Goal: Use online tool/utility: Utilize a website feature to perform a specific function

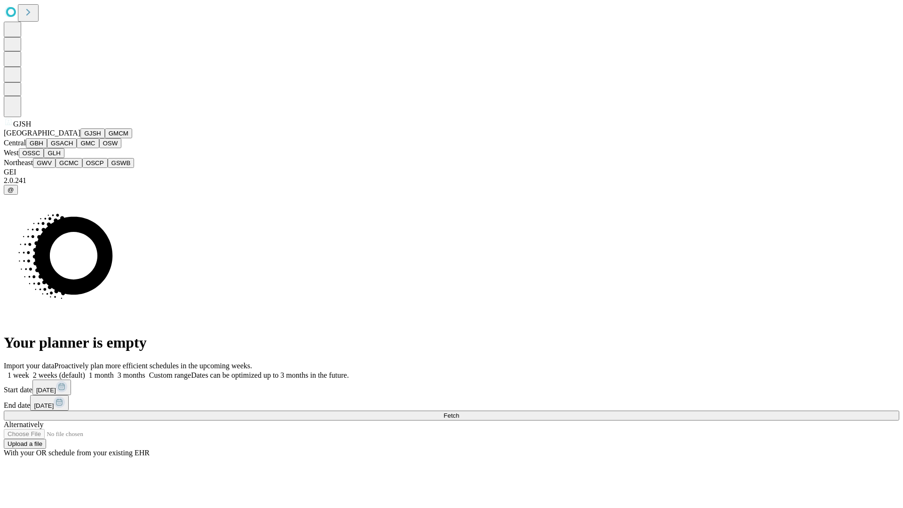
click at [80, 138] on button "GJSH" at bounding box center [92, 133] width 24 height 10
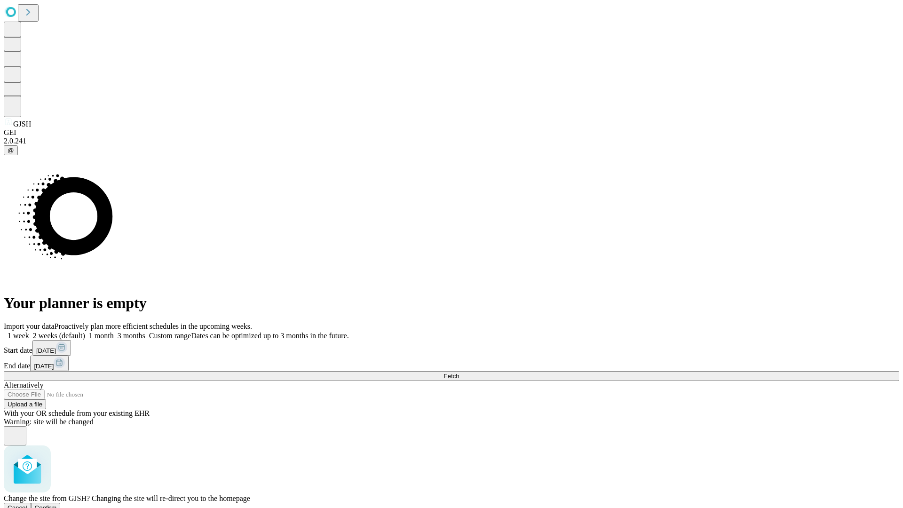
click at [57, 504] on span "Confirm" at bounding box center [46, 507] width 22 height 7
click at [114, 332] on label "1 month" at bounding box center [99, 336] width 29 height 8
click at [459, 372] on span "Fetch" at bounding box center [451, 375] width 16 height 7
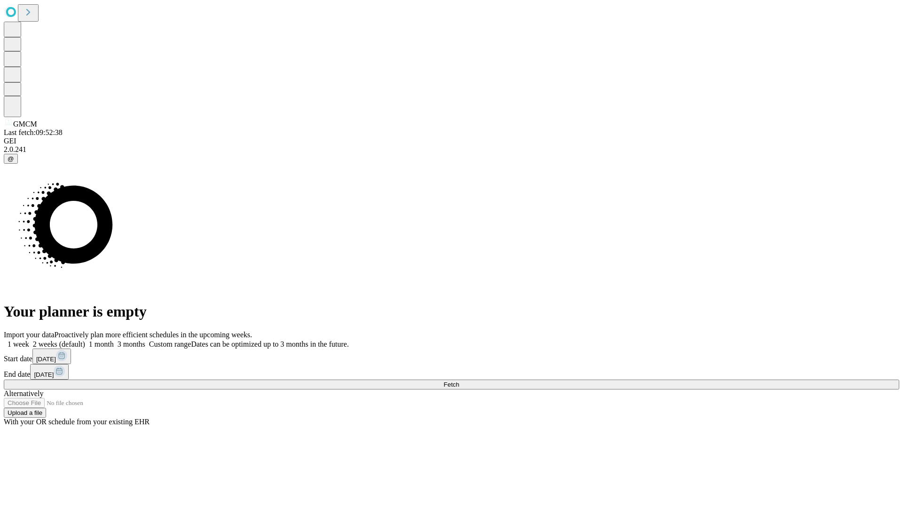
click at [114, 340] on label "1 month" at bounding box center [99, 344] width 29 height 8
click at [459, 381] on span "Fetch" at bounding box center [451, 384] width 16 height 7
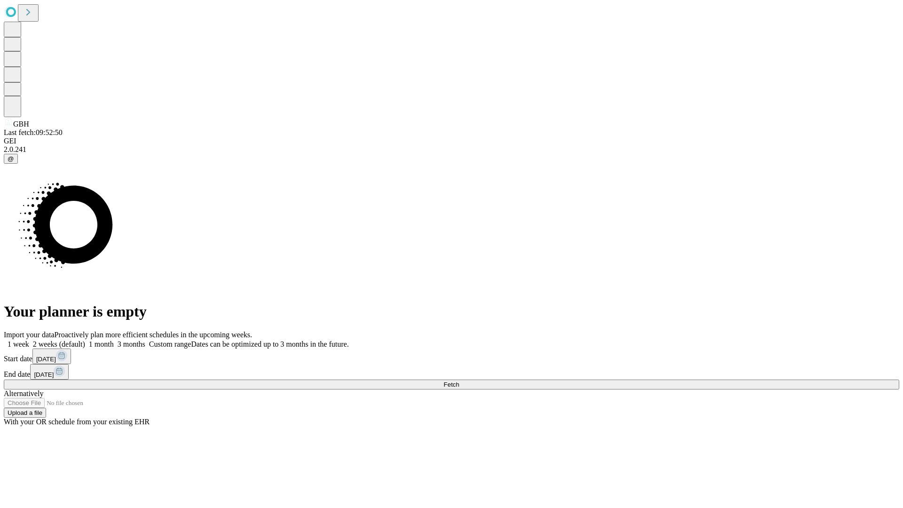
click at [114, 340] on label "1 month" at bounding box center [99, 344] width 29 height 8
click at [459, 381] on span "Fetch" at bounding box center [451, 384] width 16 height 7
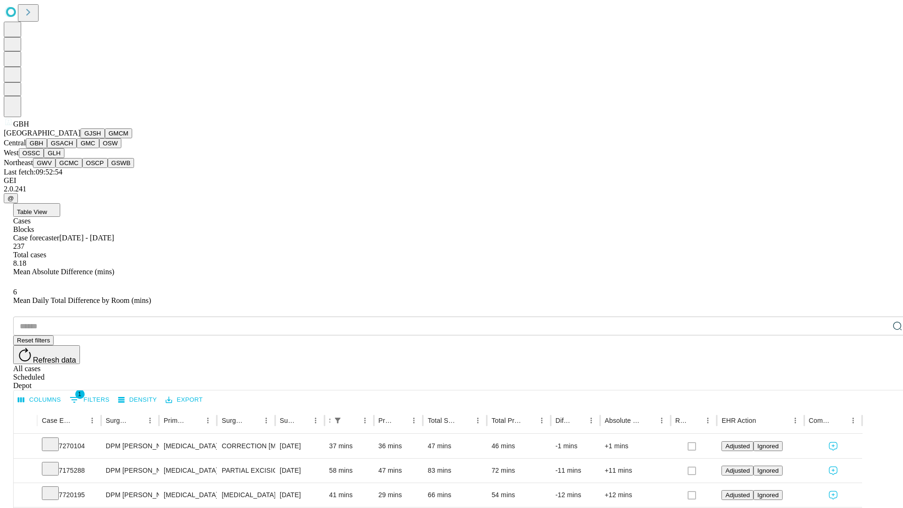
click at [73, 148] on button "GSACH" at bounding box center [62, 143] width 30 height 10
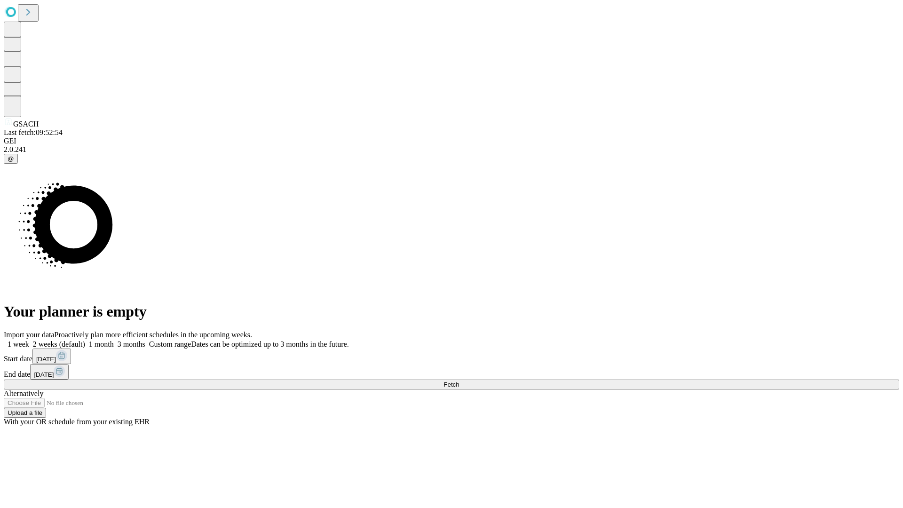
click at [114, 340] on label "1 month" at bounding box center [99, 344] width 29 height 8
click at [459, 381] on span "Fetch" at bounding box center [451, 384] width 16 height 7
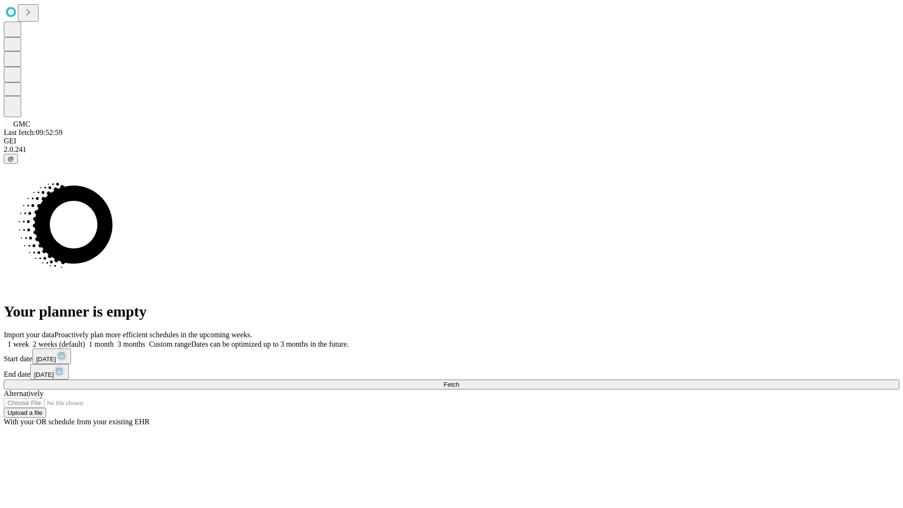
click at [114, 340] on label "1 month" at bounding box center [99, 344] width 29 height 8
click at [459, 381] on span "Fetch" at bounding box center [451, 384] width 16 height 7
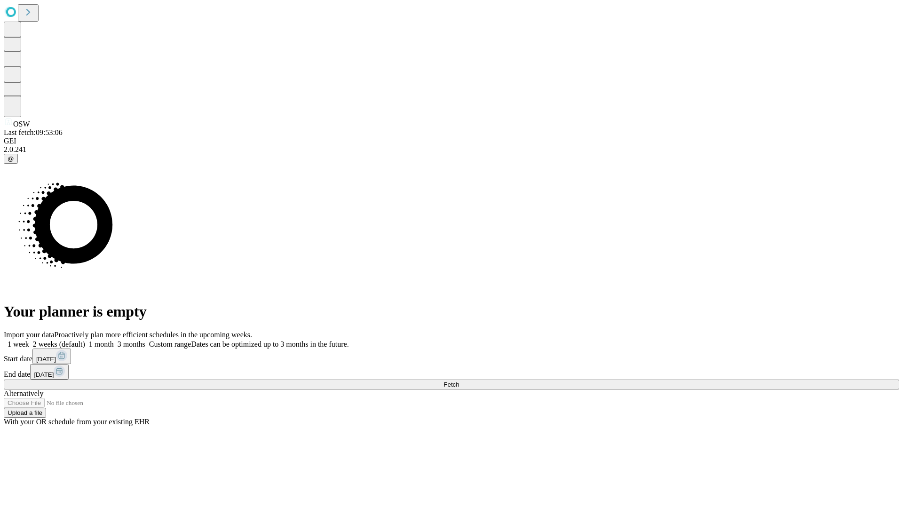
click at [114, 340] on label "1 month" at bounding box center [99, 344] width 29 height 8
click at [459, 381] on span "Fetch" at bounding box center [451, 384] width 16 height 7
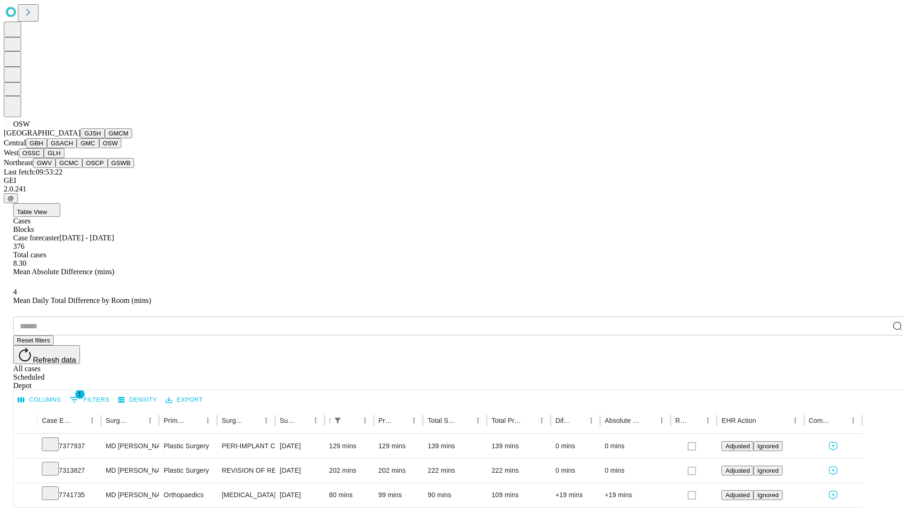
click at [44, 158] on button "OSSC" at bounding box center [31, 153] width 25 height 10
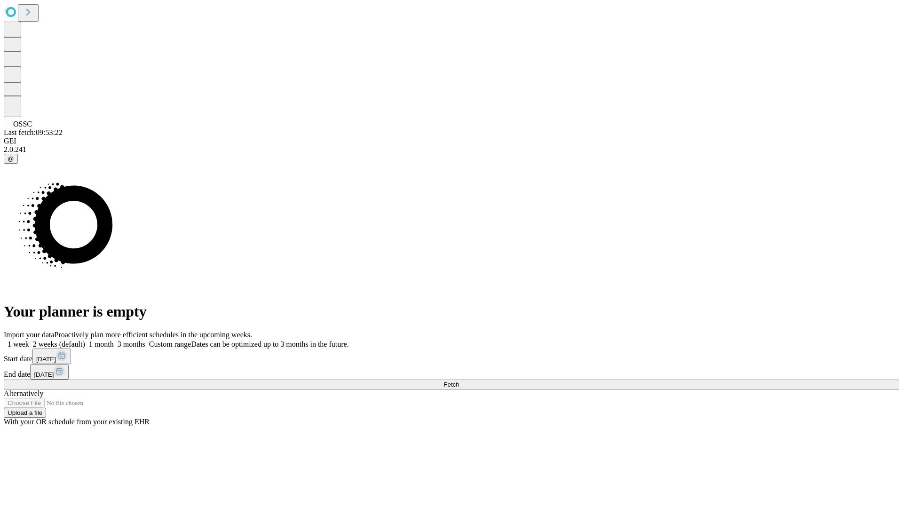
click at [459, 381] on span "Fetch" at bounding box center [451, 384] width 16 height 7
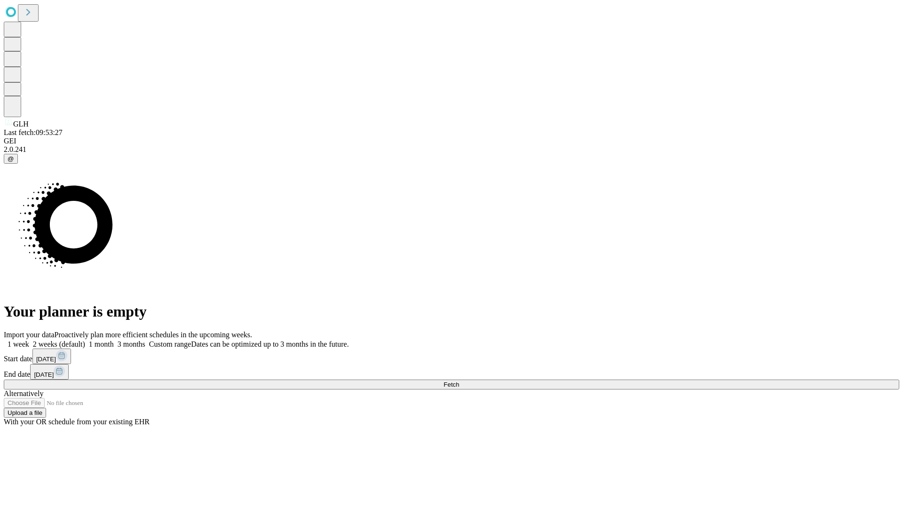
click at [114, 340] on label "1 month" at bounding box center [99, 344] width 29 height 8
click at [459, 381] on span "Fetch" at bounding box center [451, 384] width 16 height 7
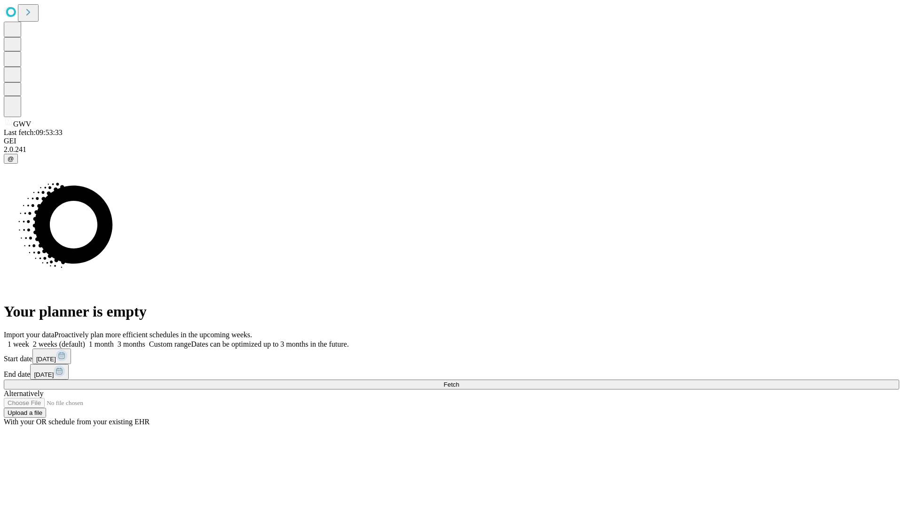
click at [459, 381] on span "Fetch" at bounding box center [451, 384] width 16 height 7
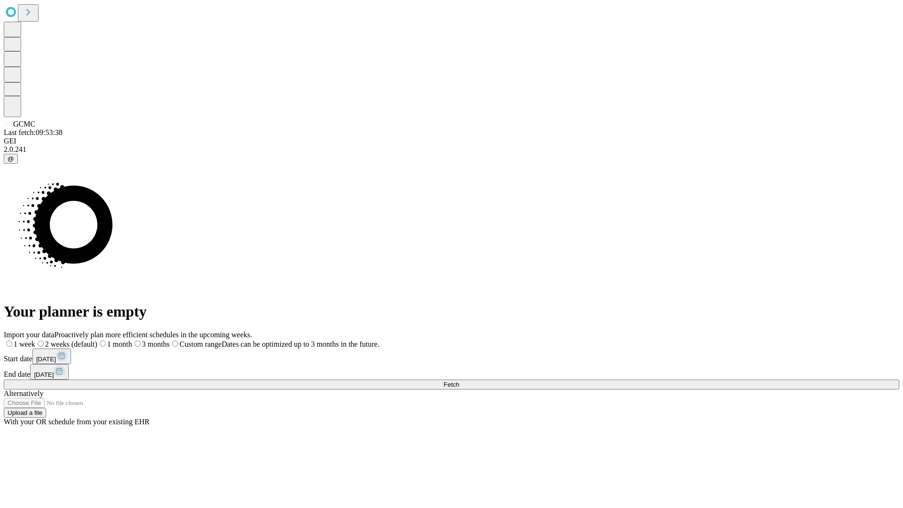
click at [459, 381] on span "Fetch" at bounding box center [451, 384] width 16 height 7
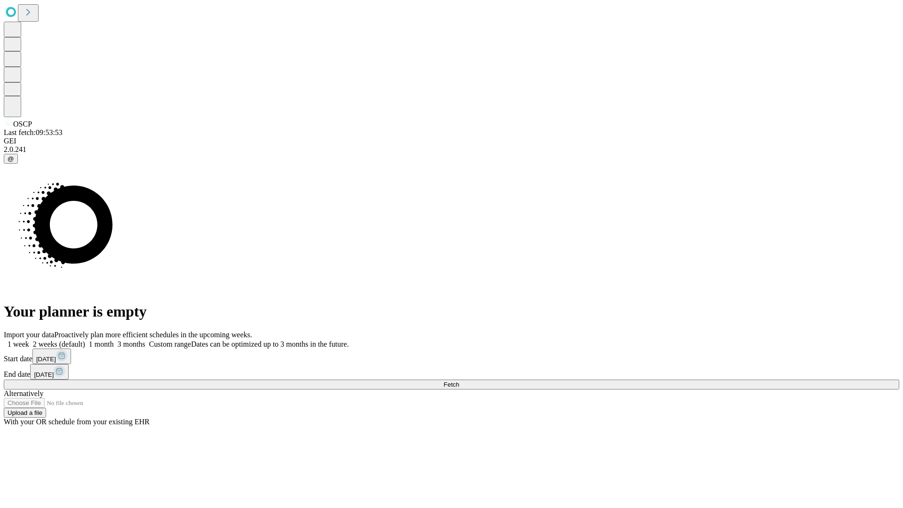
click at [114, 340] on label "1 month" at bounding box center [99, 344] width 29 height 8
click at [459, 381] on span "Fetch" at bounding box center [451, 384] width 16 height 7
